Goal: Information Seeking & Learning: Learn about a topic

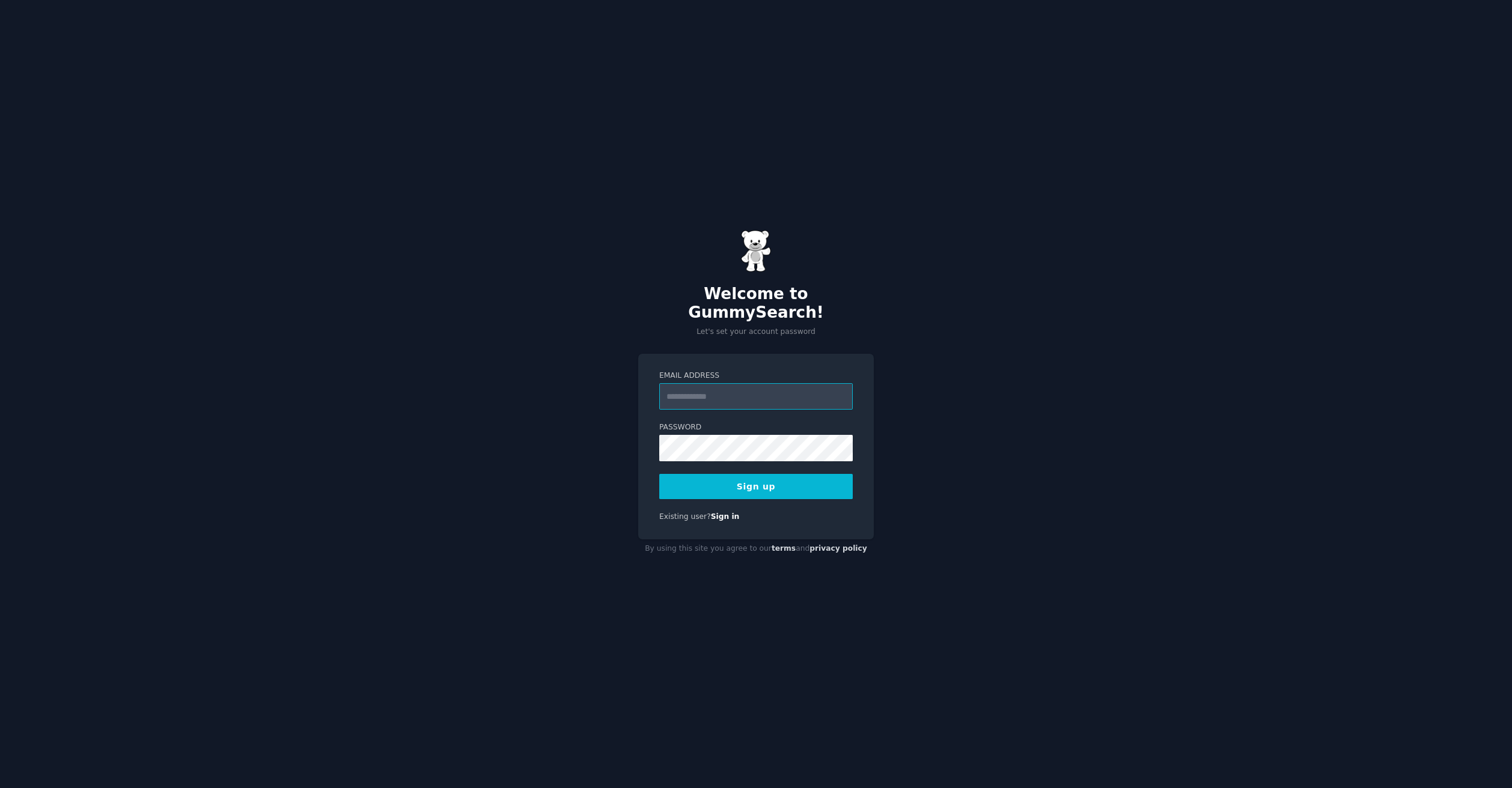
type input "**********"
click at [756, 477] on button "Sign up" at bounding box center [756, 487] width 194 height 26
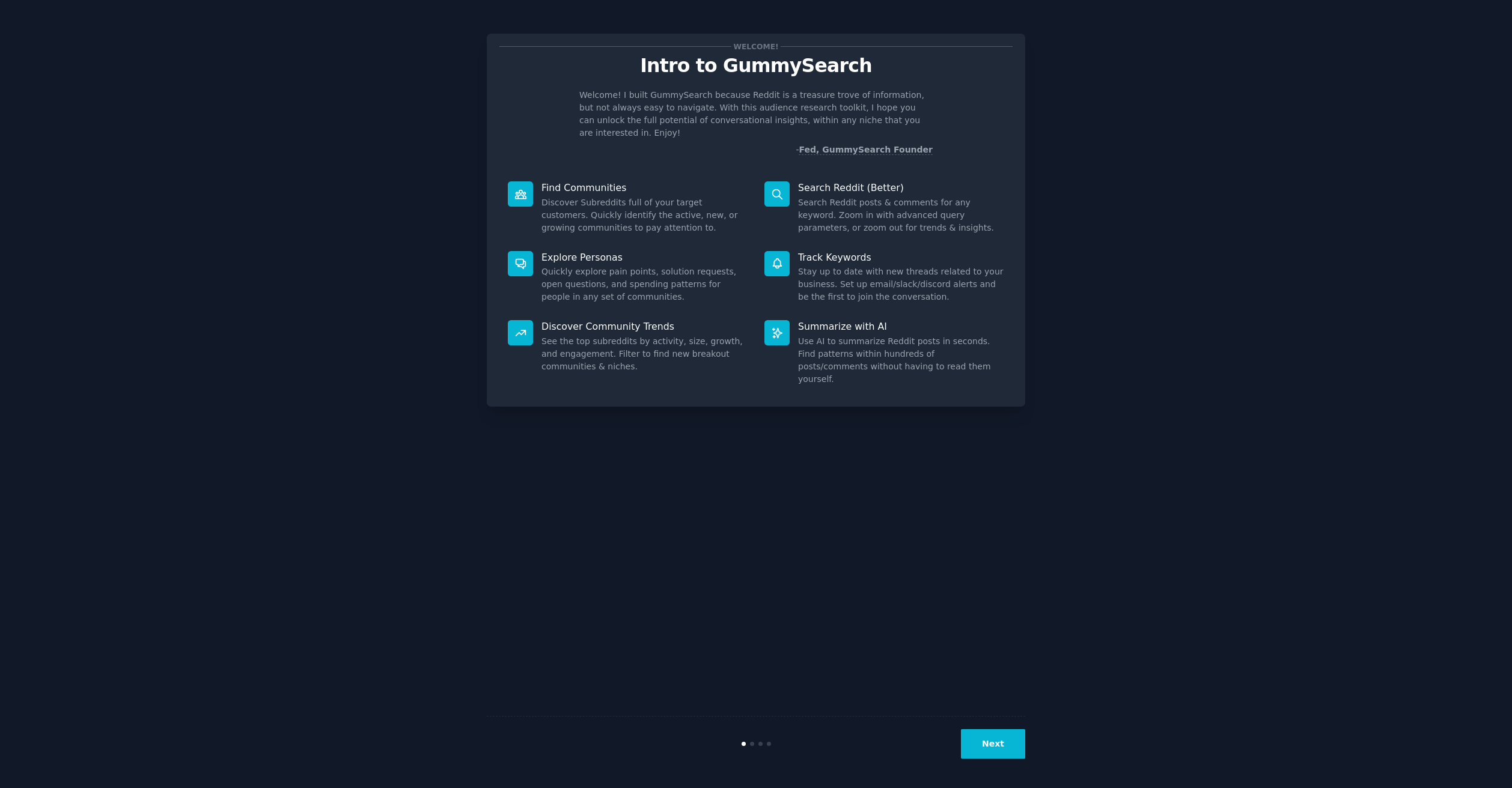
click at [1008, 749] on button "Next" at bounding box center [993, 744] width 64 height 30
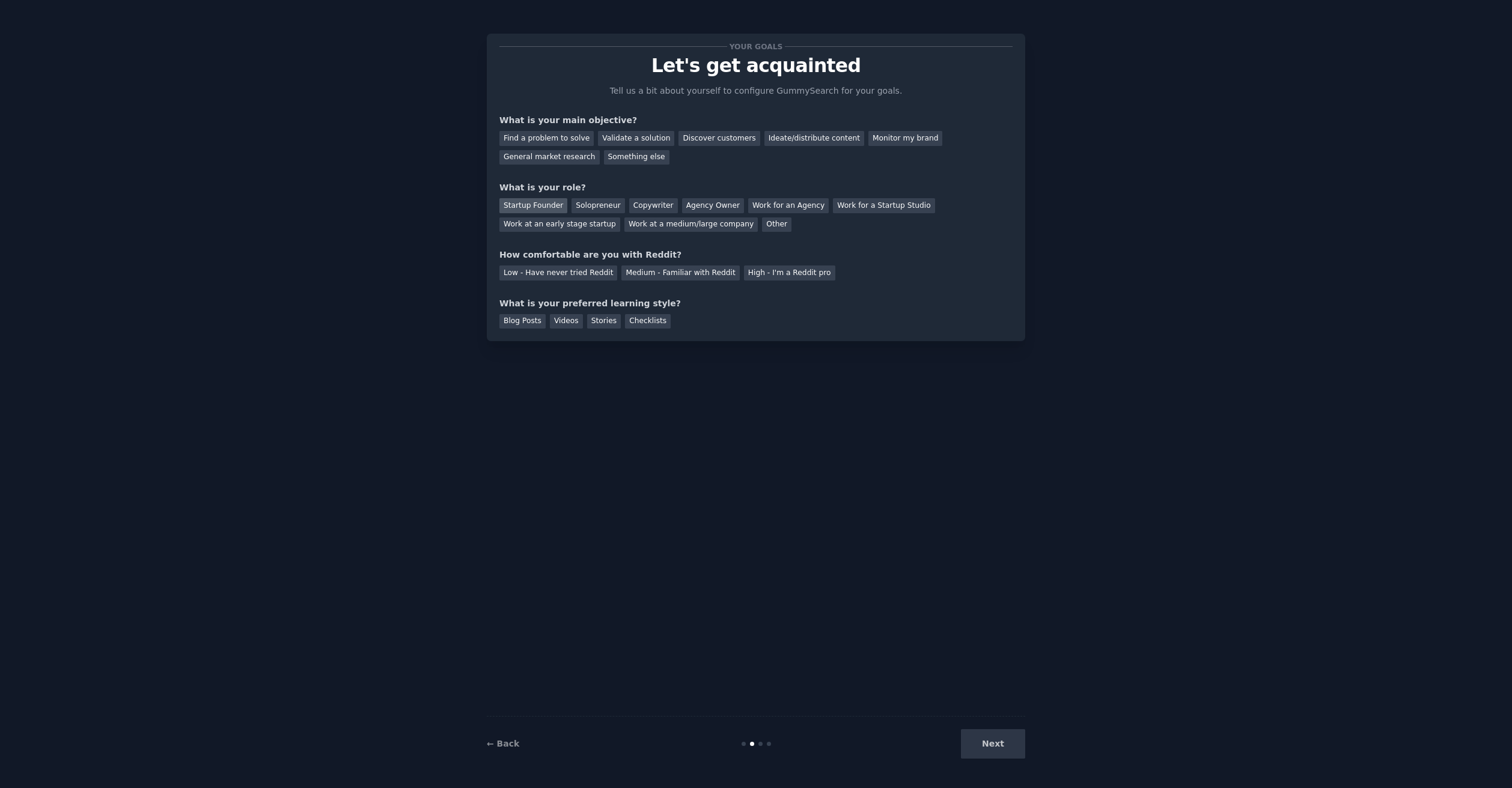
click at [535, 210] on div "Startup Founder" at bounding box center [533, 206] width 68 height 15
click at [583, 208] on div "Solopreneur" at bounding box center [598, 206] width 53 height 15
click at [527, 202] on div "Startup Founder" at bounding box center [533, 206] width 68 height 15
click at [542, 152] on div "General market research" at bounding box center [549, 158] width 100 height 15
click at [662, 271] on div "Medium - Familiar with Reddit" at bounding box center [680, 273] width 118 height 15
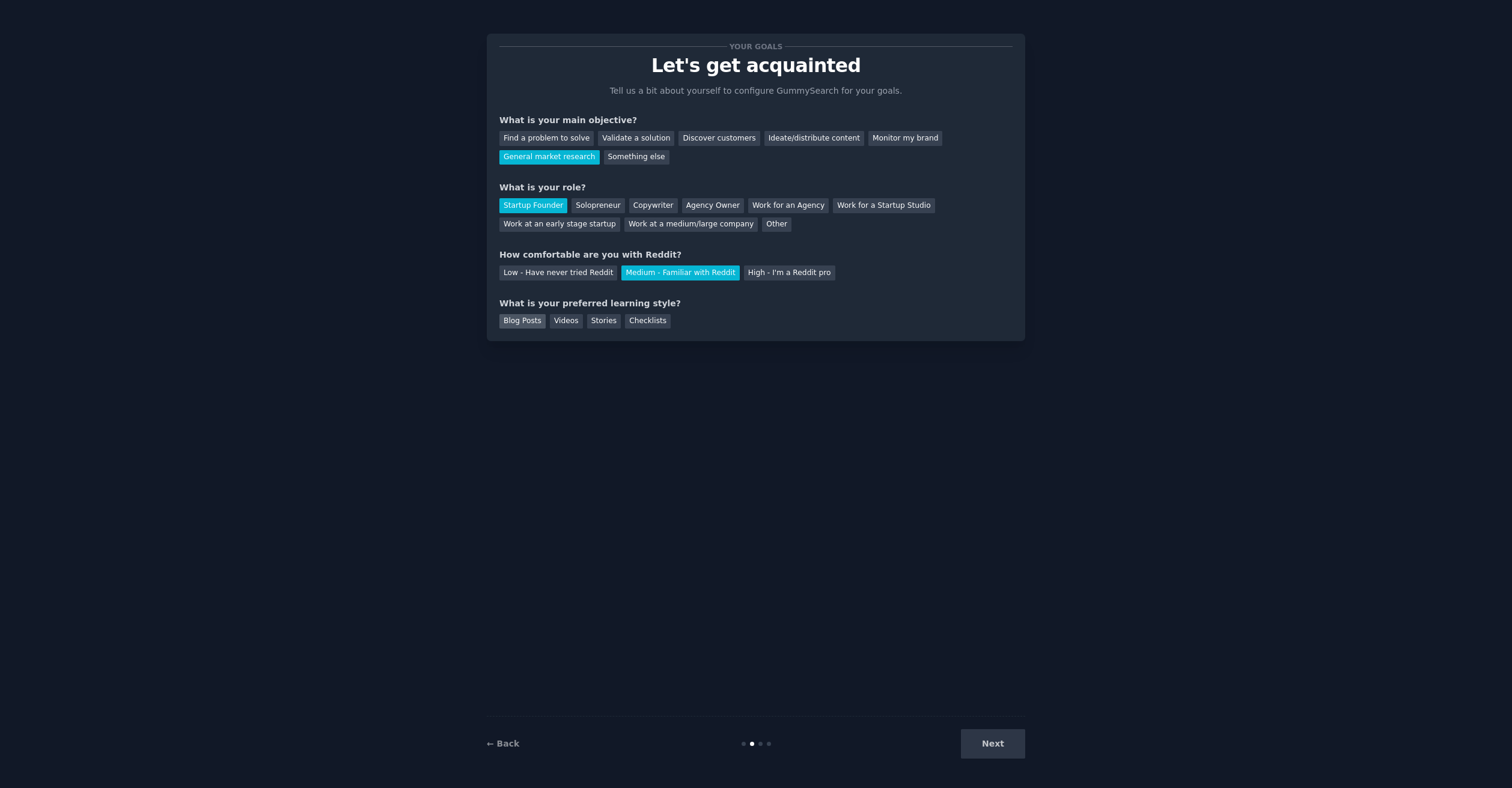
click at [510, 320] on div "Blog Posts" at bounding box center [522, 322] width 46 height 15
click at [998, 742] on button "Next" at bounding box center [993, 744] width 64 height 30
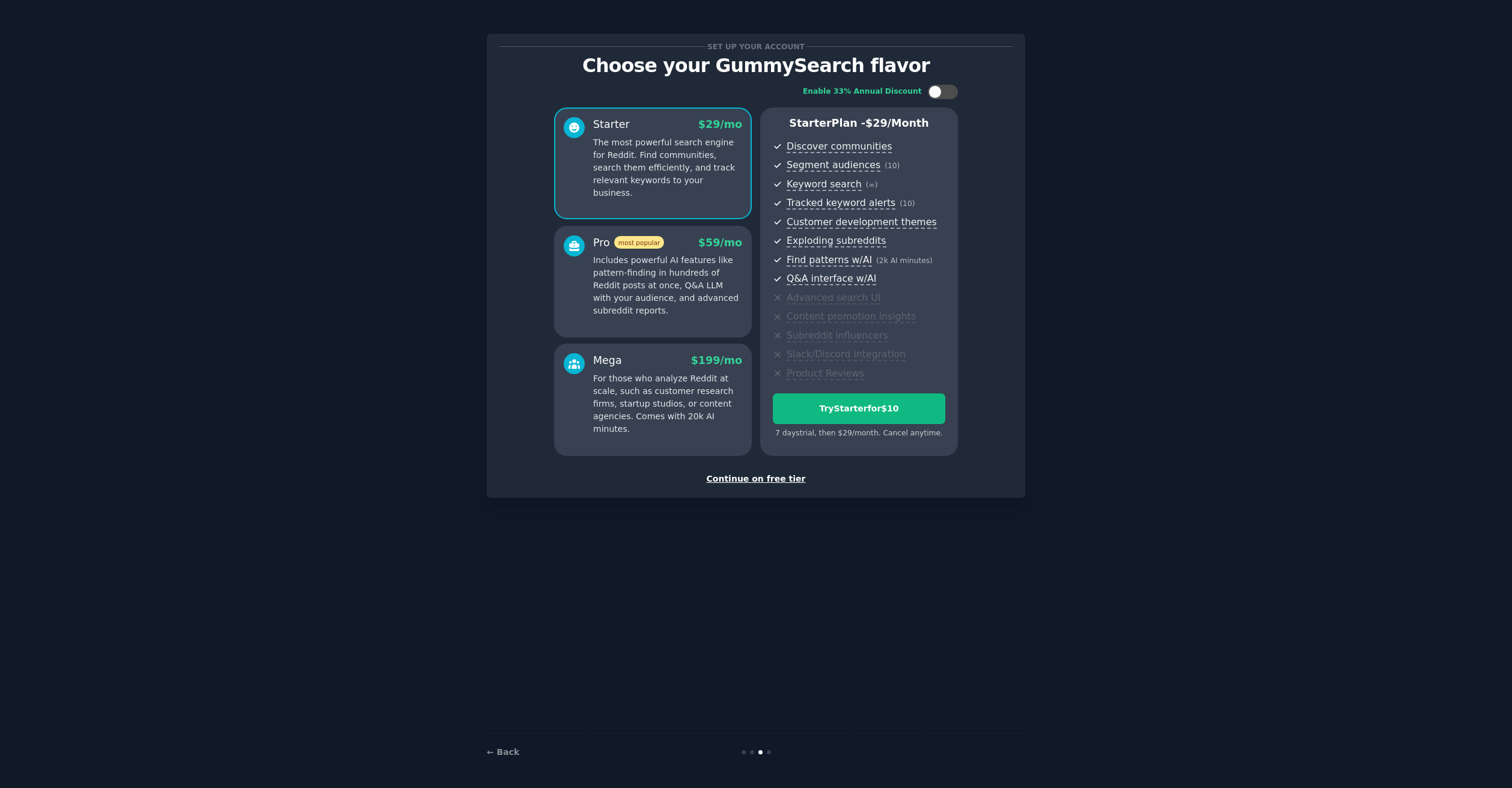
click at [736, 476] on div "Continue on free tier" at bounding box center [755, 479] width 513 height 13
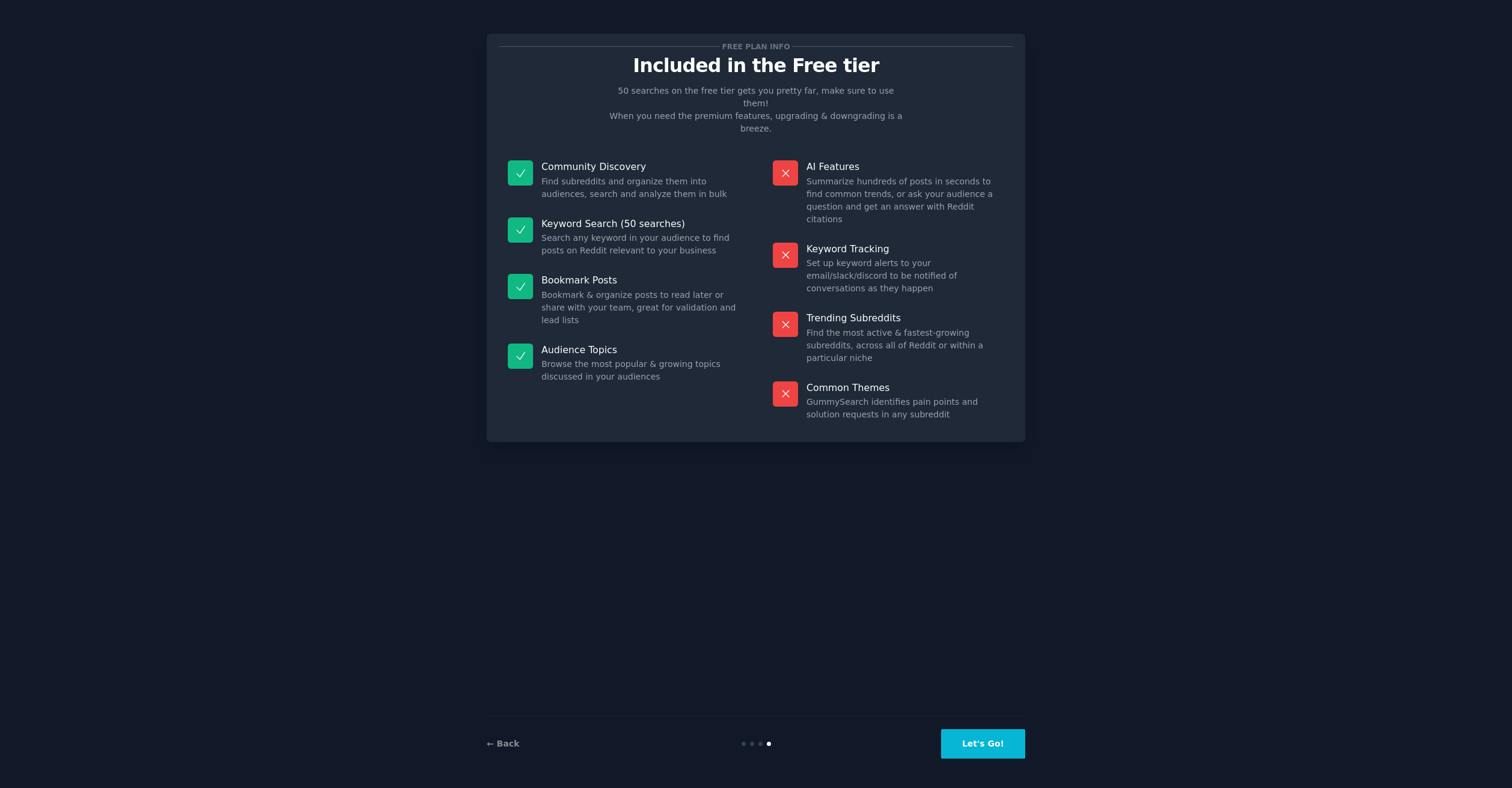
click at [958, 743] on button "Let's Go!" at bounding box center [982, 744] width 84 height 30
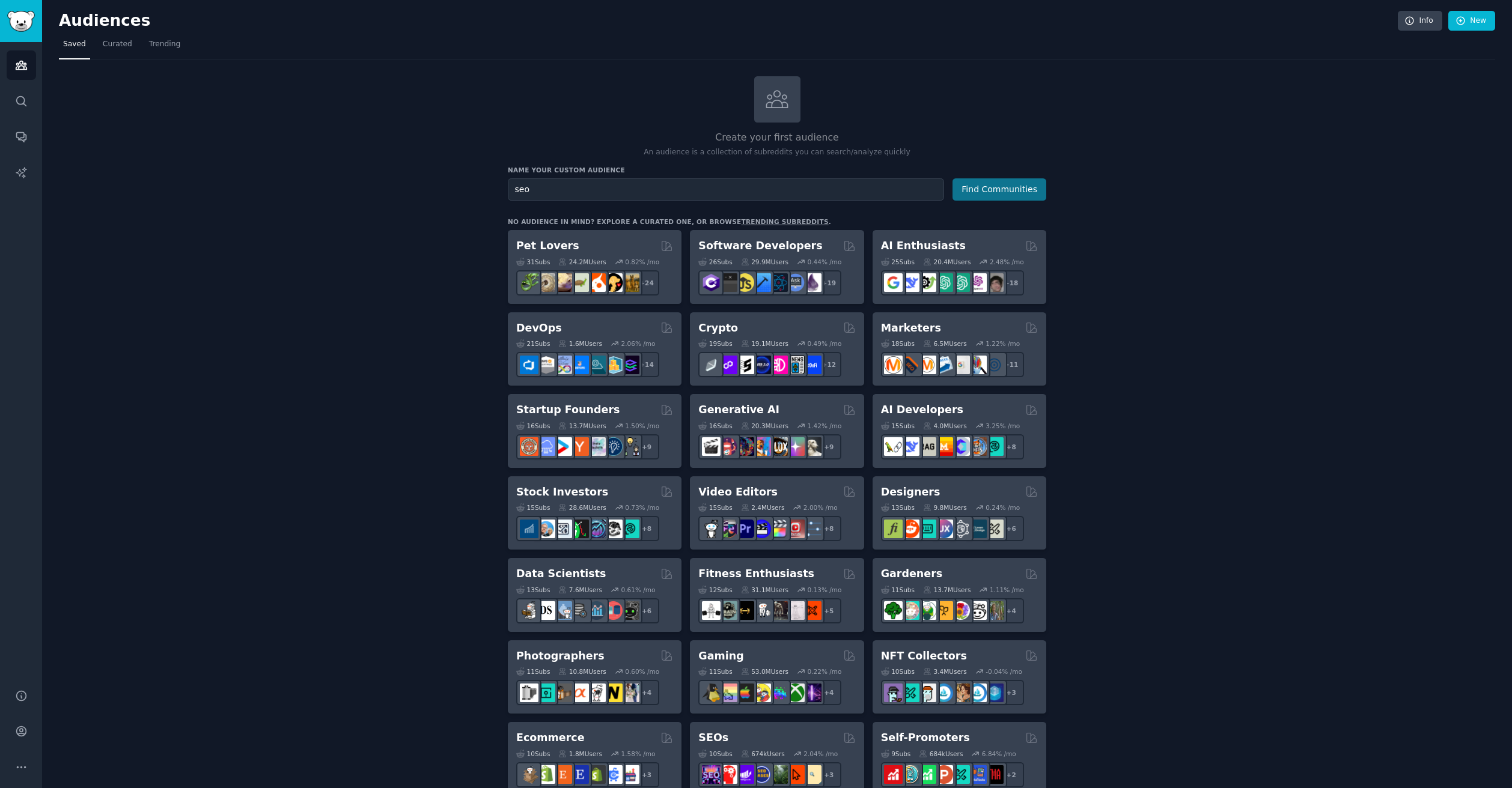
type input "seo"
click at [998, 190] on button "Find Communities" at bounding box center [998, 190] width 94 height 22
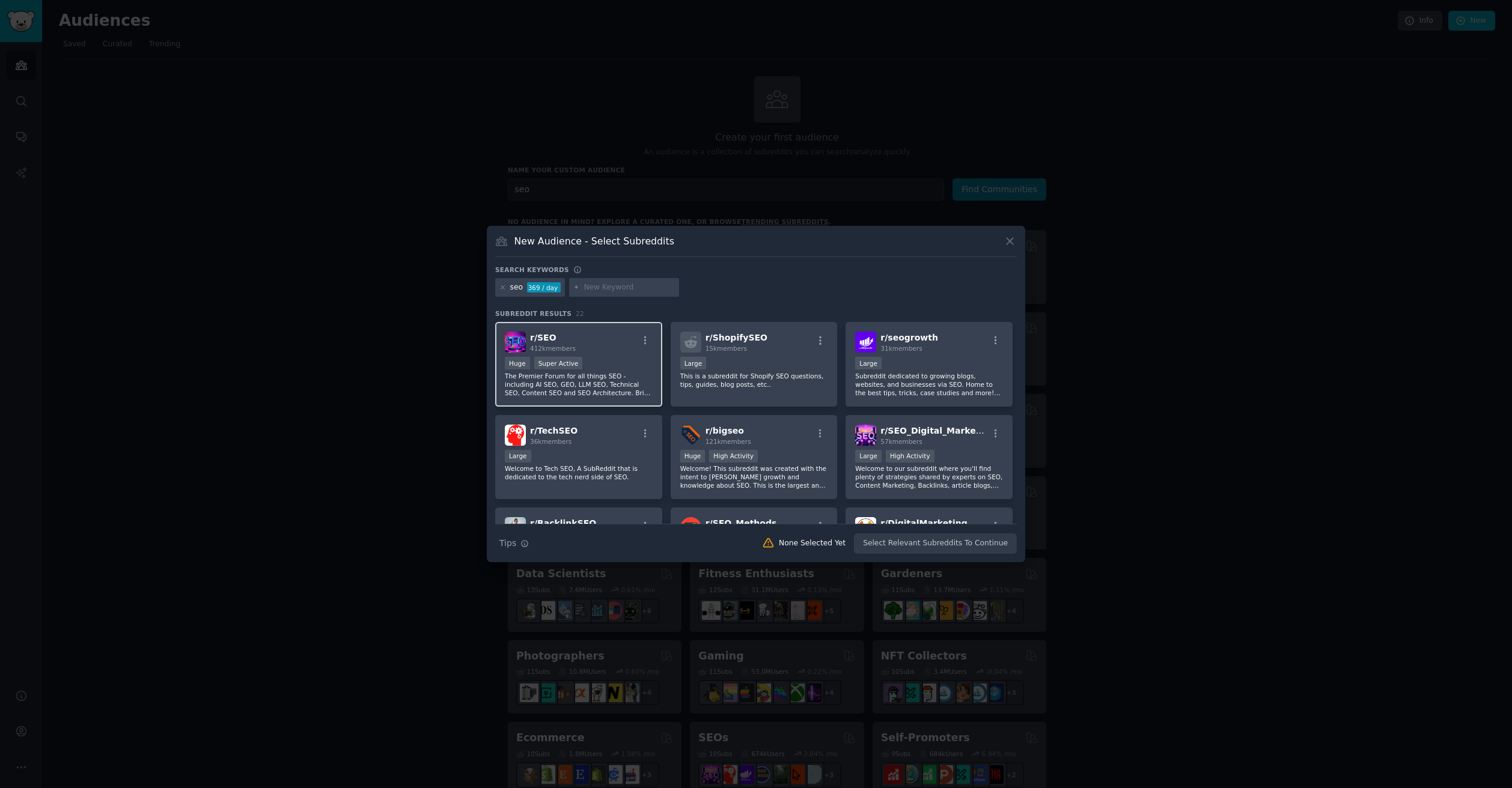
click at [553, 332] on h2 "r/ SEO 412k members" at bounding box center [552, 342] width 46 height 21
click at [992, 551] on button "Create Audience" at bounding box center [977, 544] width 79 height 21
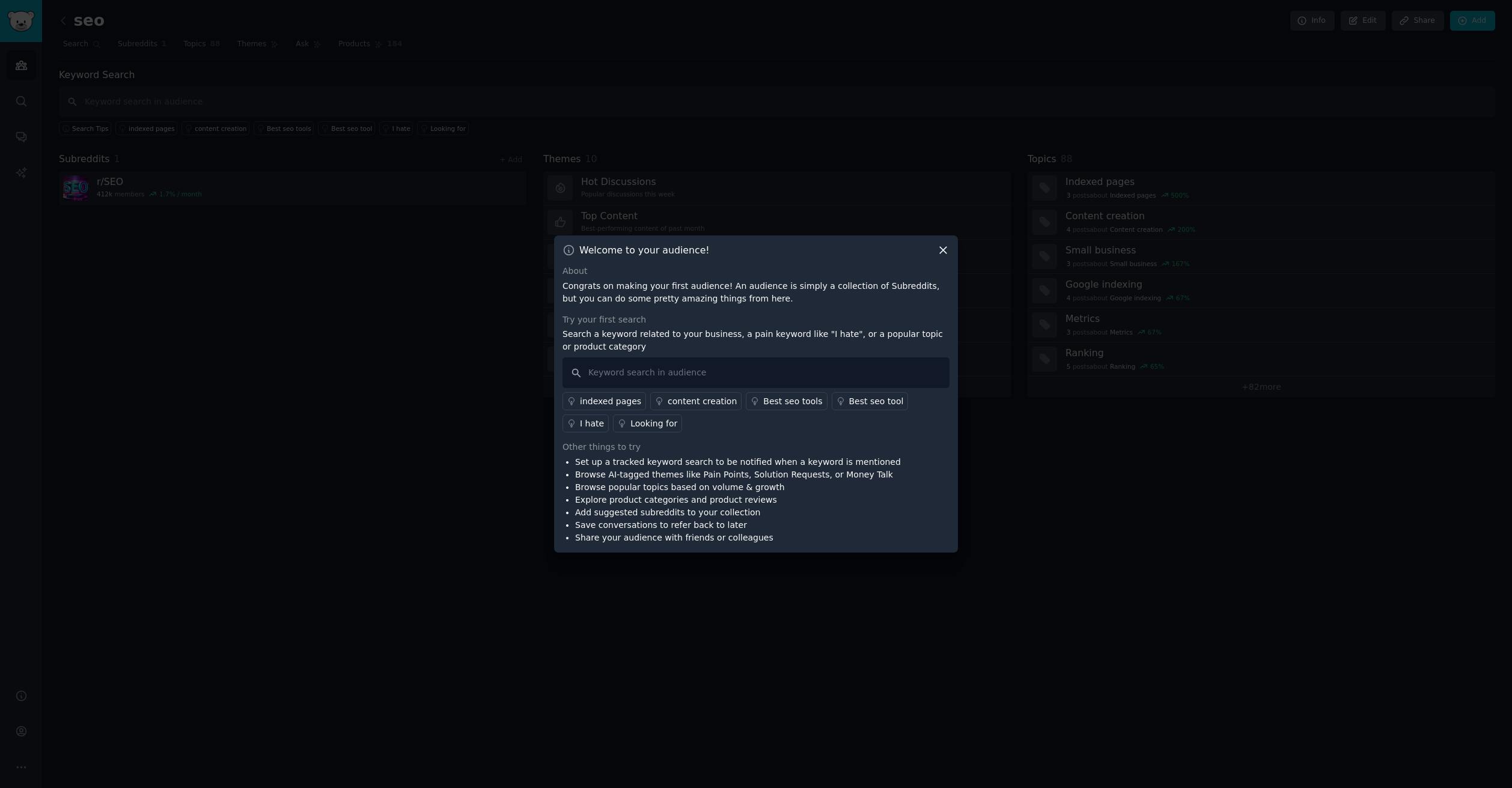
click at [945, 250] on icon at bounding box center [943, 250] width 13 height 13
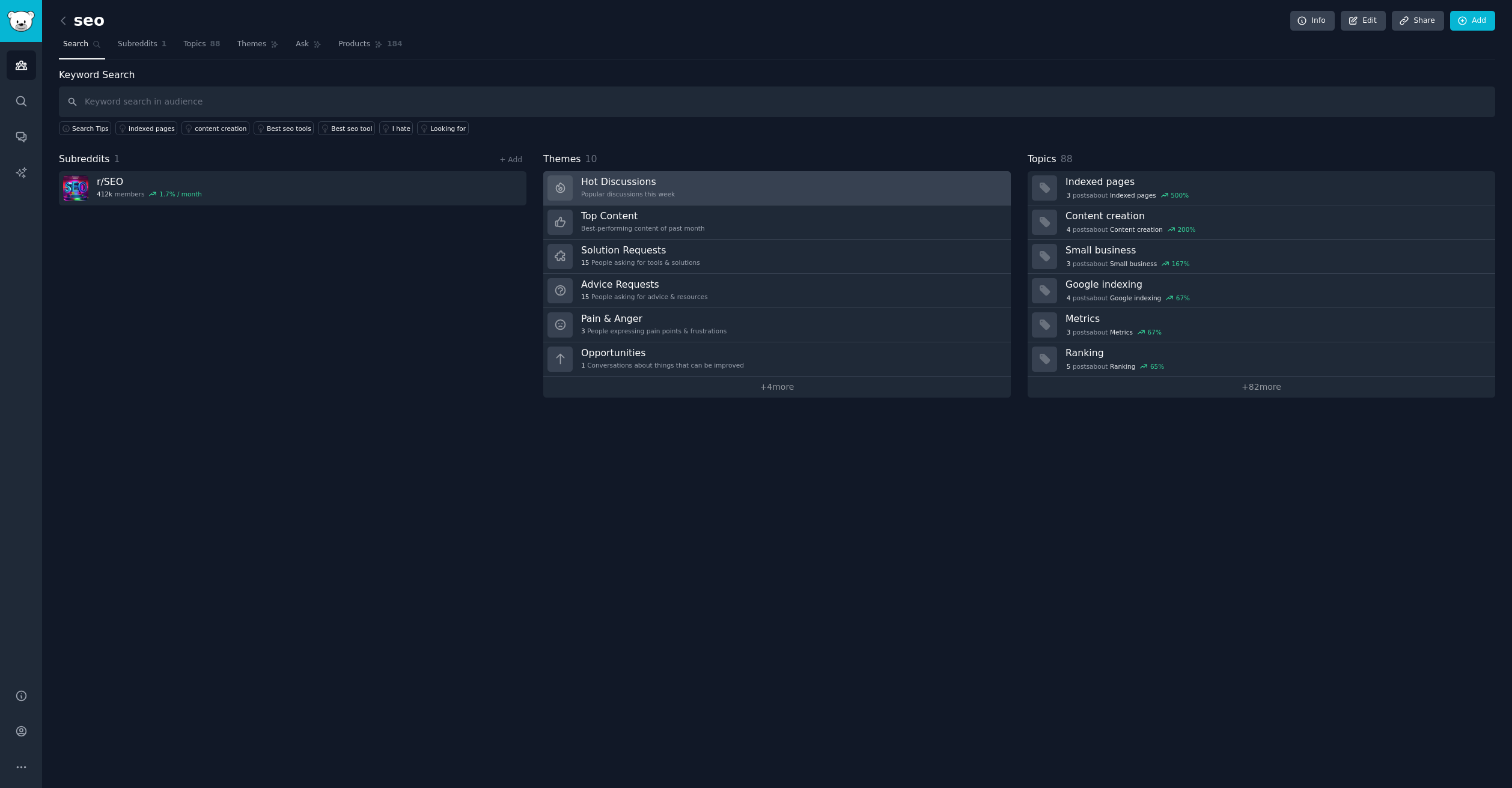
click at [720, 187] on link "Hot Discussions Popular discussions this week" at bounding box center [777, 188] width 467 height 34
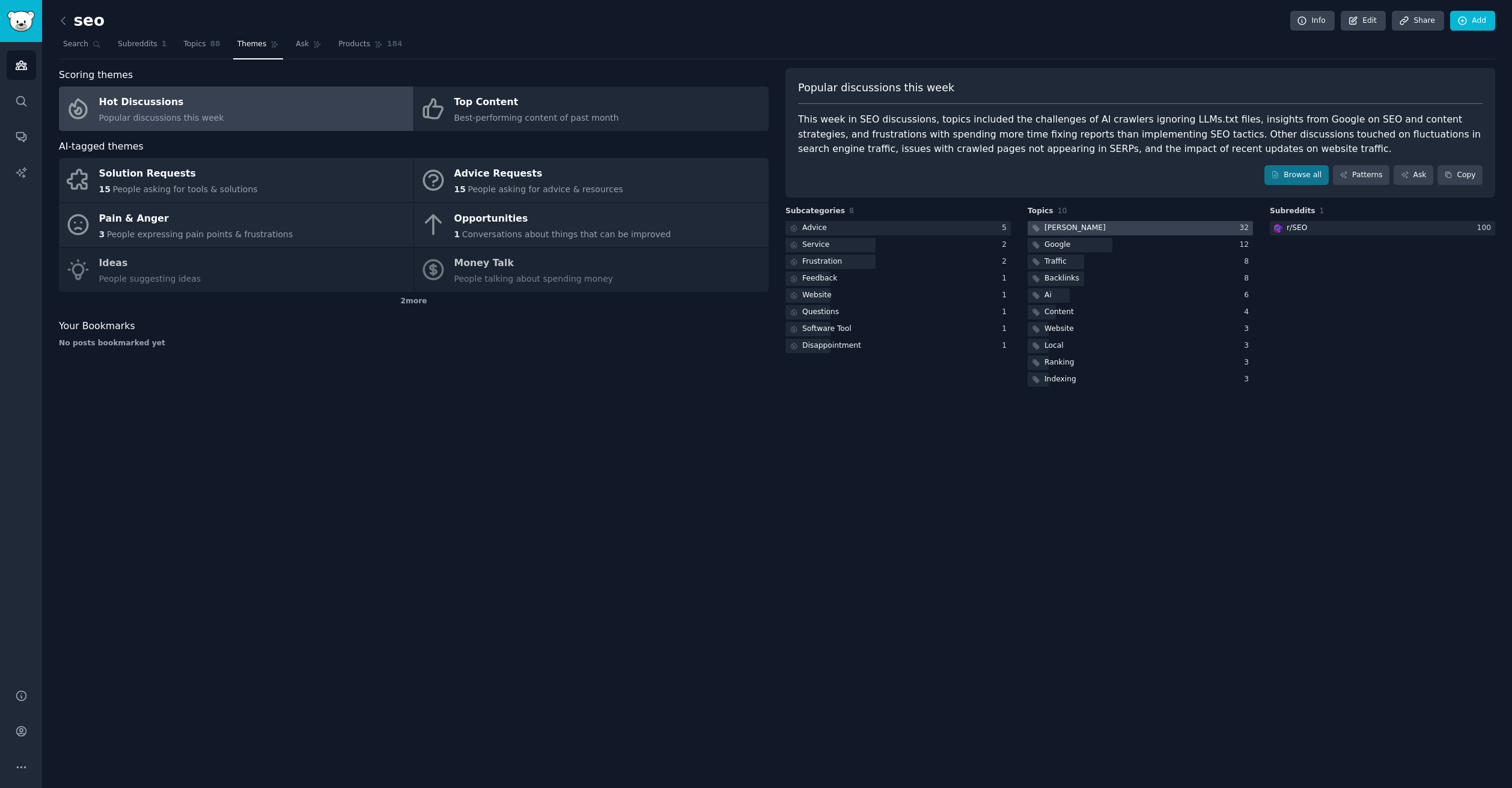
click at [1042, 224] on div "Seo" at bounding box center [1067, 228] width 80 height 15
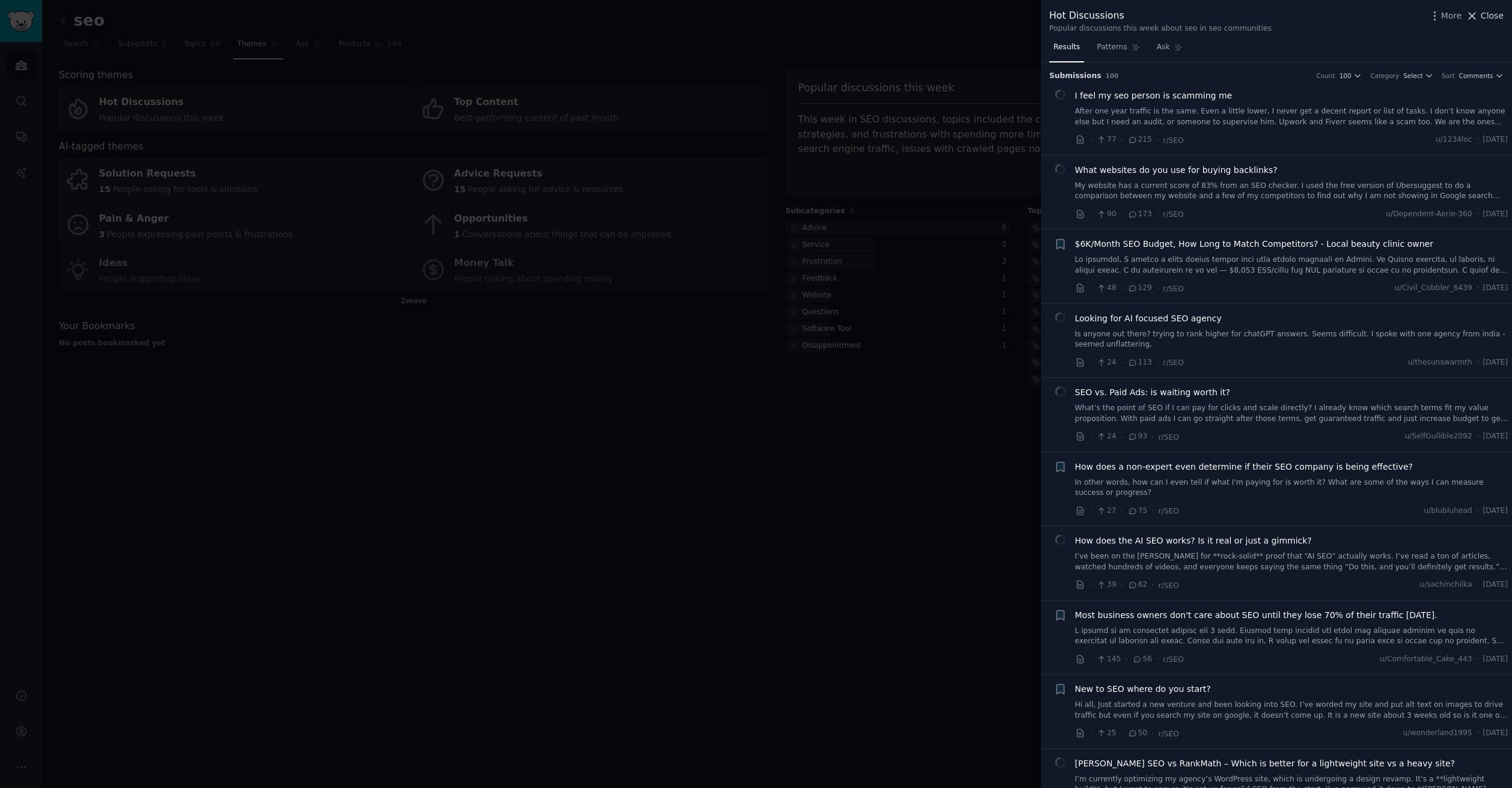
click at [1481, 17] on span "Close" at bounding box center [1492, 16] width 23 height 13
